Goal: Check status: Check status

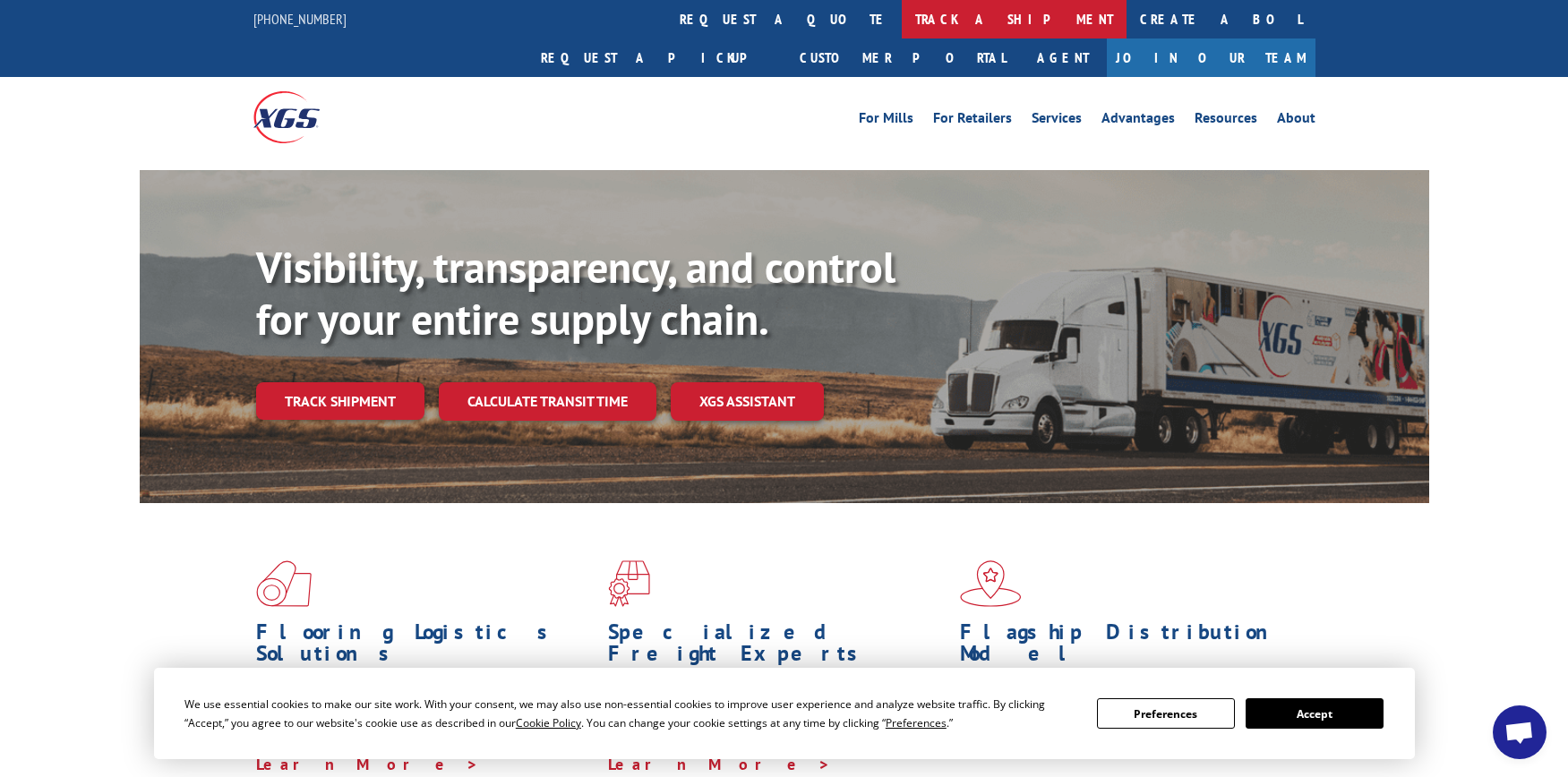
click at [902, 22] on link "track a shipment" at bounding box center [1013, 19] width 225 height 39
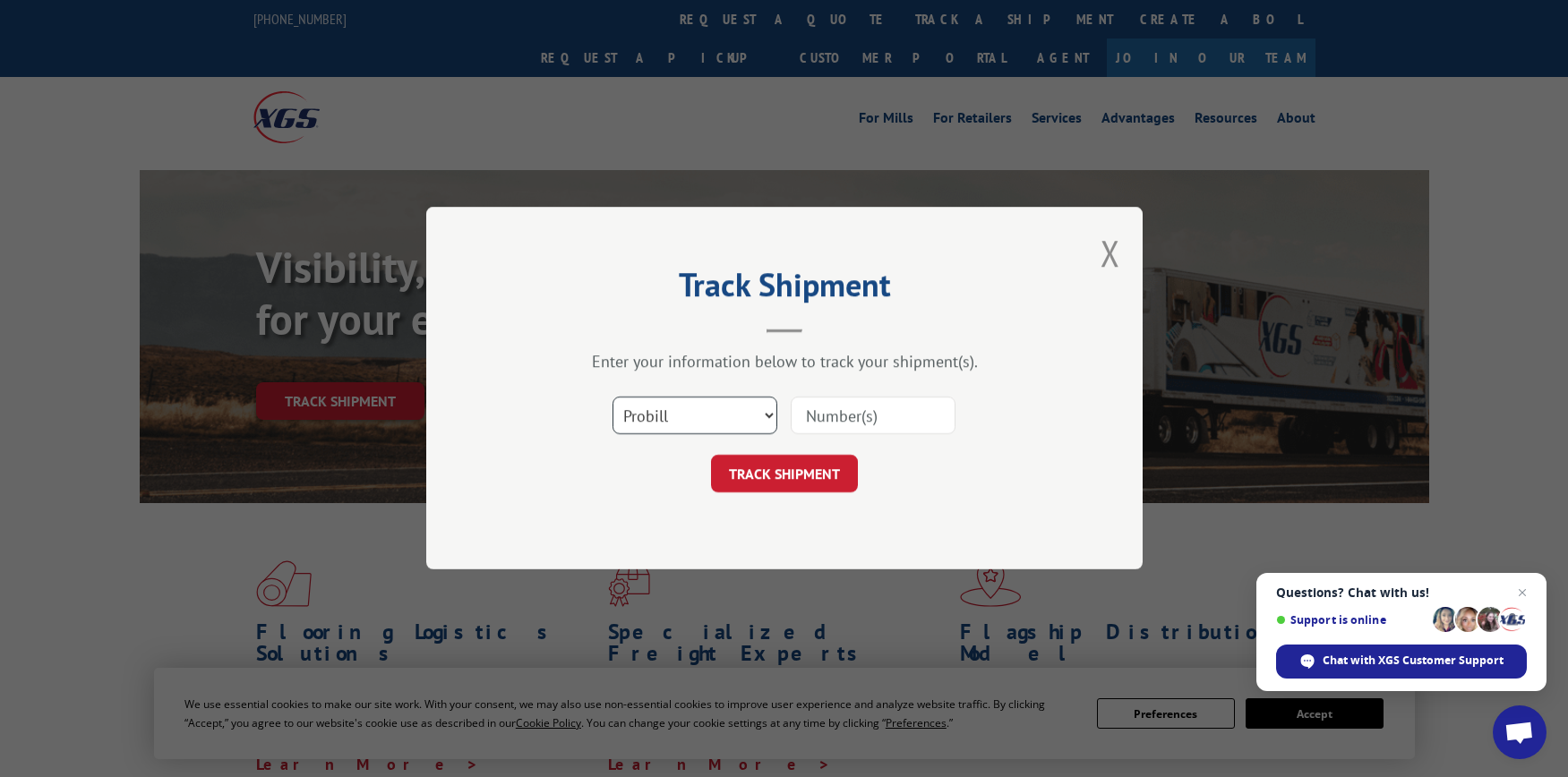
click at [752, 407] on select "Select category... Probill BOL PO" at bounding box center [695, 416] width 165 height 38
click at [504, 330] on div "Track Shipment Enter your information below to track your shipment(s). Select c…" at bounding box center [784, 388] width 716 height 363
drag, startPoint x: 672, startPoint y: 372, endPoint x: 678, endPoint y: 411, distance: 39.5
click at [673, 375] on div "Enter your information below to track your shipment(s). Select category... Prob…" at bounding box center [785, 422] width 538 height 142
click at [678, 411] on select "Select category... Probill BOL PO" at bounding box center [695, 416] width 165 height 38
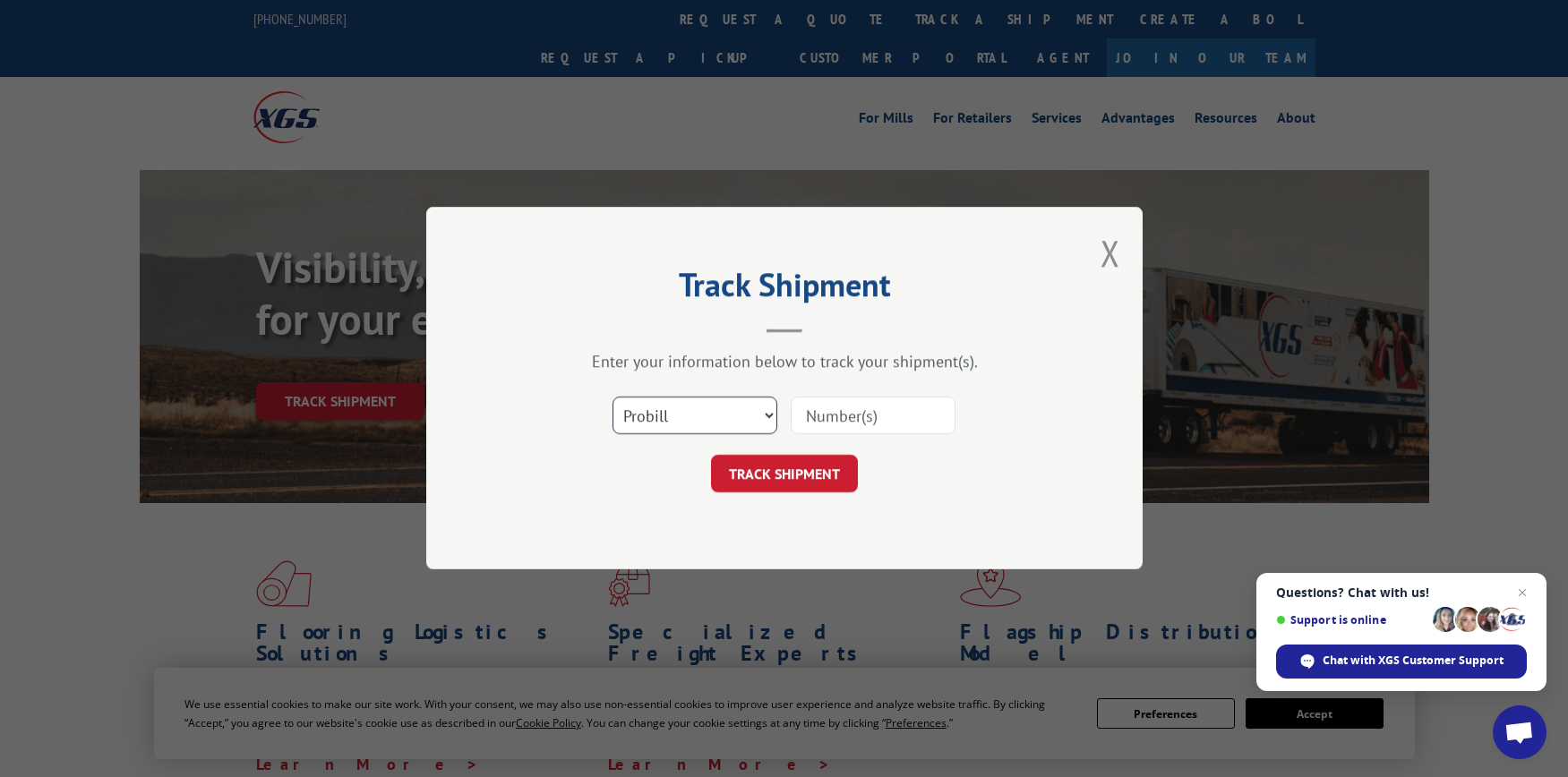
drag, startPoint x: 678, startPoint y: 411, endPoint x: 678, endPoint y: 433, distance: 22.0
click at [678, 411] on select "Select category... Probill BOL PO" at bounding box center [695, 416] width 165 height 38
click at [672, 407] on select "Select category... Probill BOL PO" at bounding box center [695, 416] width 165 height 38
select select "bol"
click at [613, 397] on select "Select category... Probill BOL PO" at bounding box center [695, 416] width 165 height 38
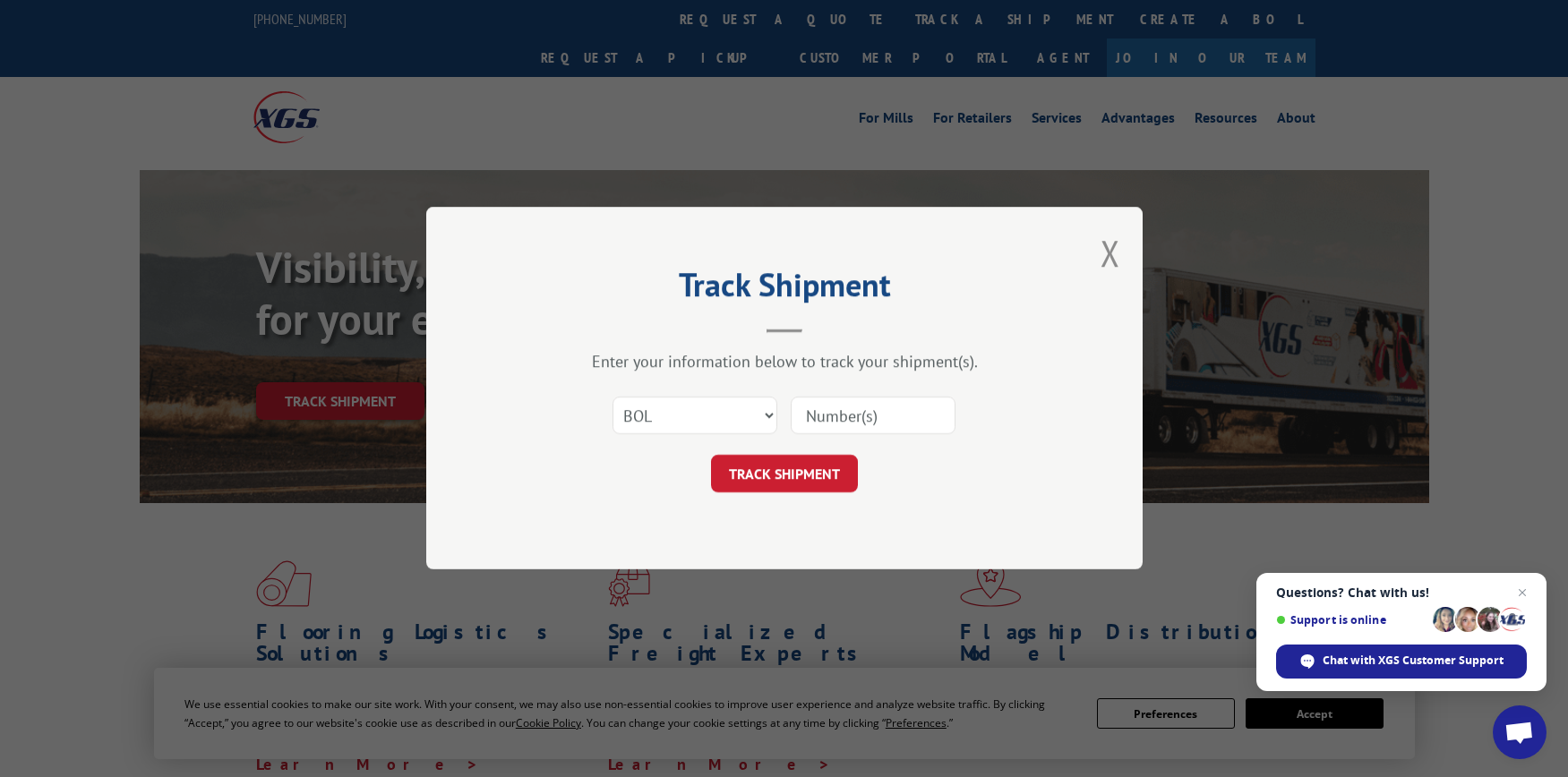
click at [507, 402] on div "Track Shipment Enter your information below to track your shipment(s). Select c…" at bounding box center [784, 388] width 716 height 363
click at [856, 424] on input at bounding box center [872, 416] width 165 height 38
paste input "2853202"
type input "2853202"
click at [794, 467] on button "TRACK SHIPMENT" at bounding box center [784, 474] width 147 height 38
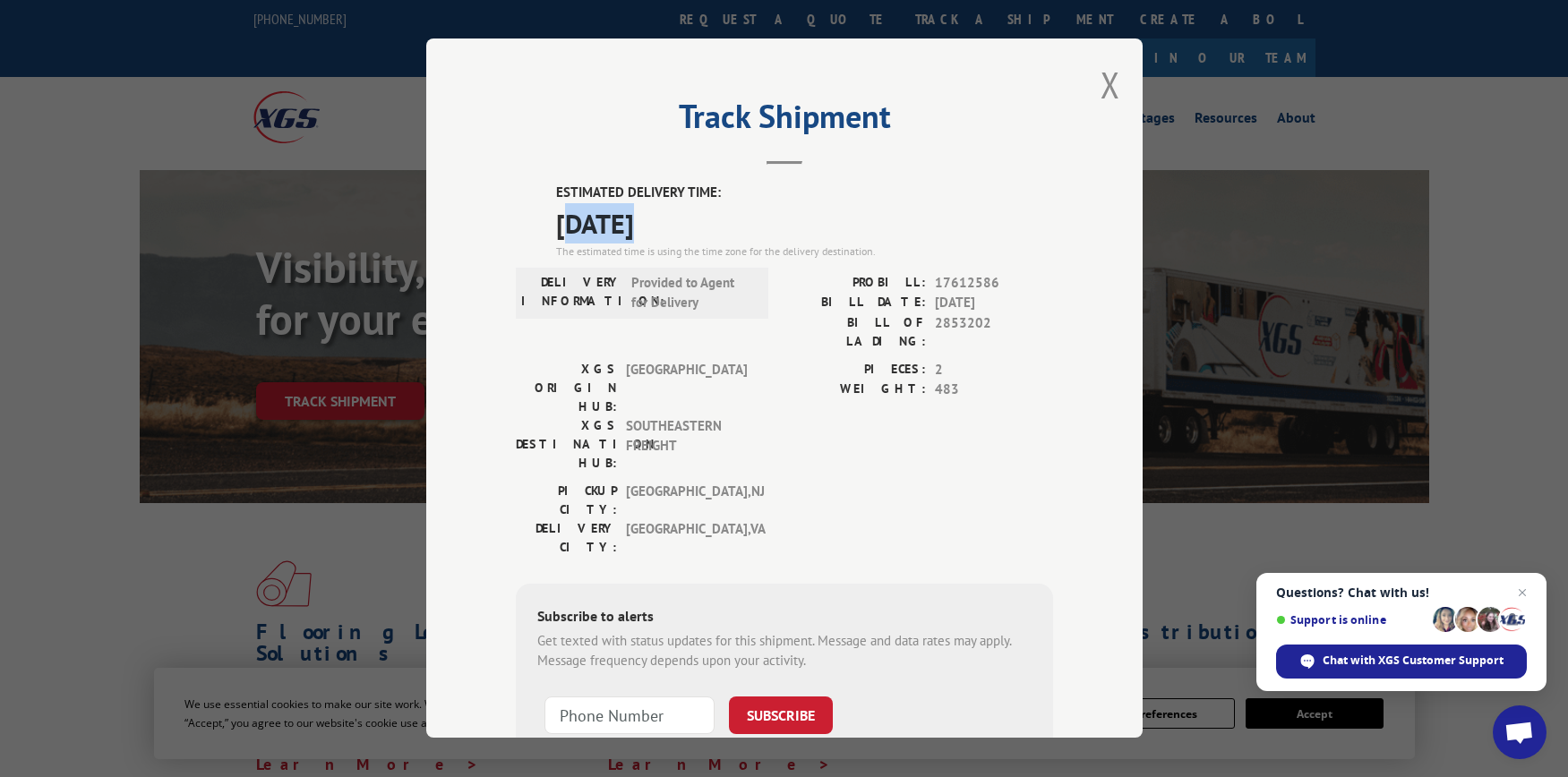
drag, startPoint x: 563, startPoint y: 225, endPoint x: 628, endPoint y: 222, distance: 65.1
click at [628, 222] on span "[DATE]" at bounding box center [805, 223] width 497 height 40
click at [785, 292] on label "PROBILL:" at bounding box center [855, 284] width 142 height 21
